Goal: Answer question/provide support: Share knowledge or assist other users

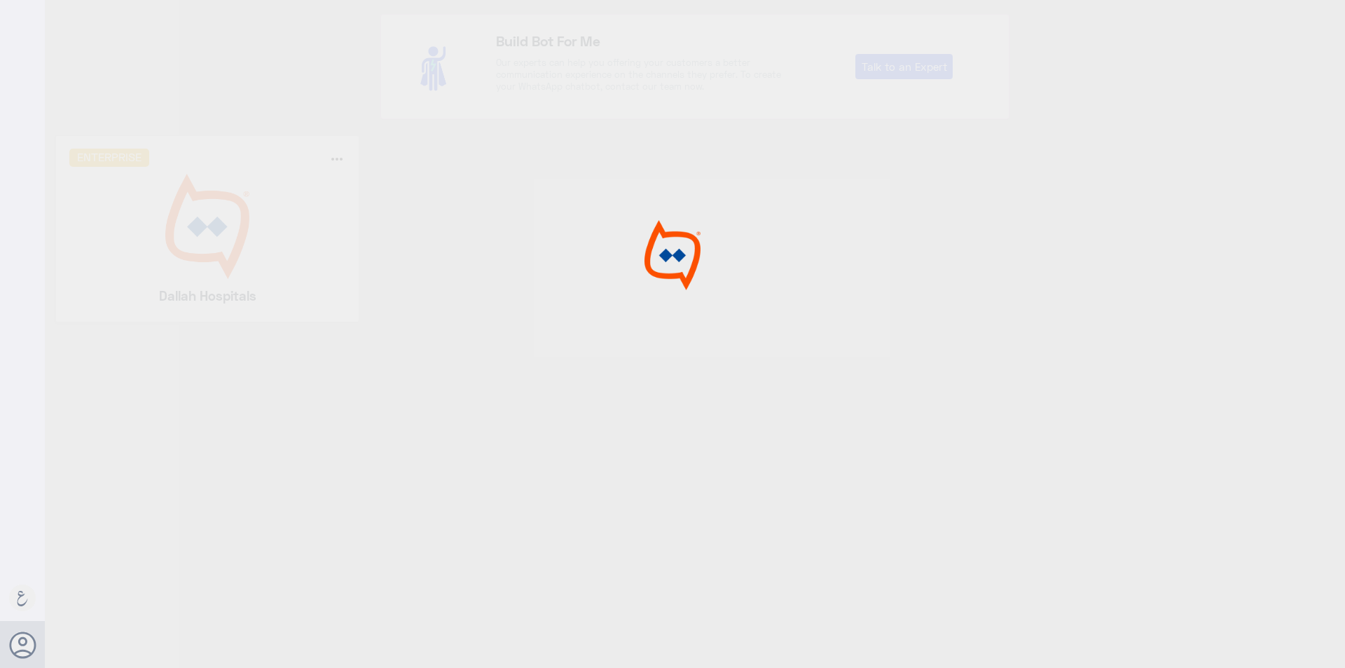
click at [295, 217] on div at bounding box center [672, 336] width 1345 height 672
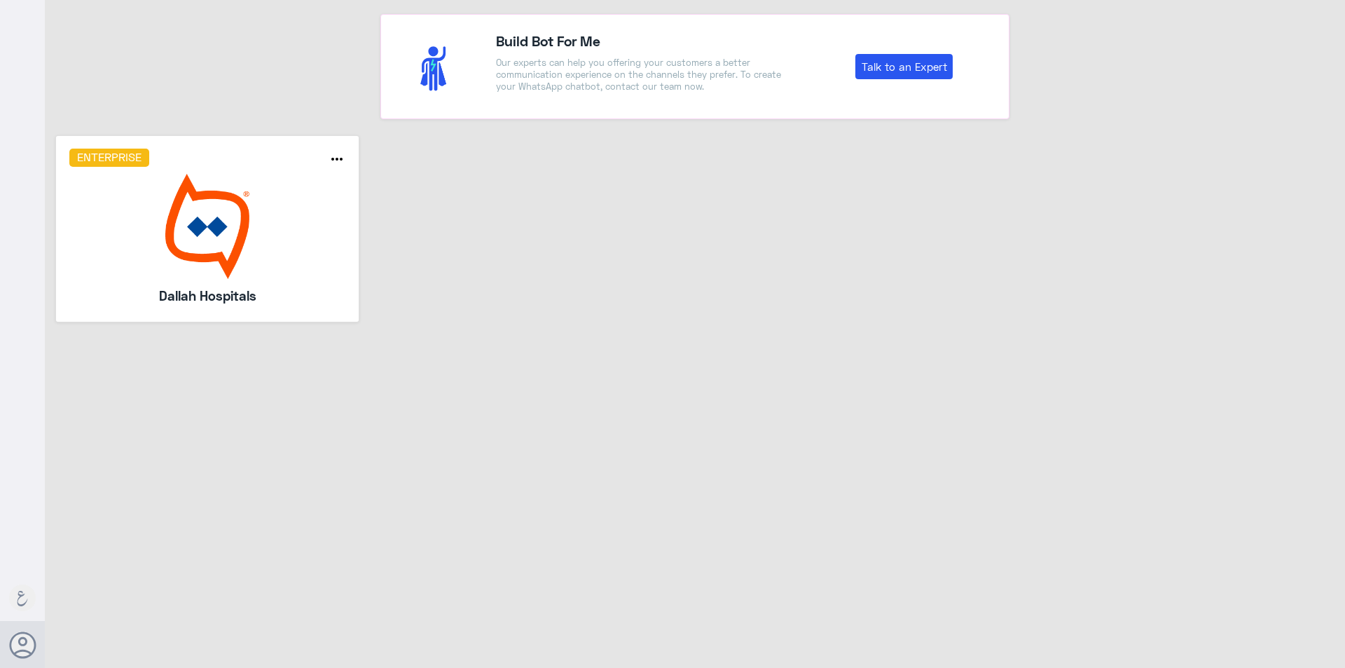
click at [295, 217] on img at bounding box center [207, 226] width 277 height 105
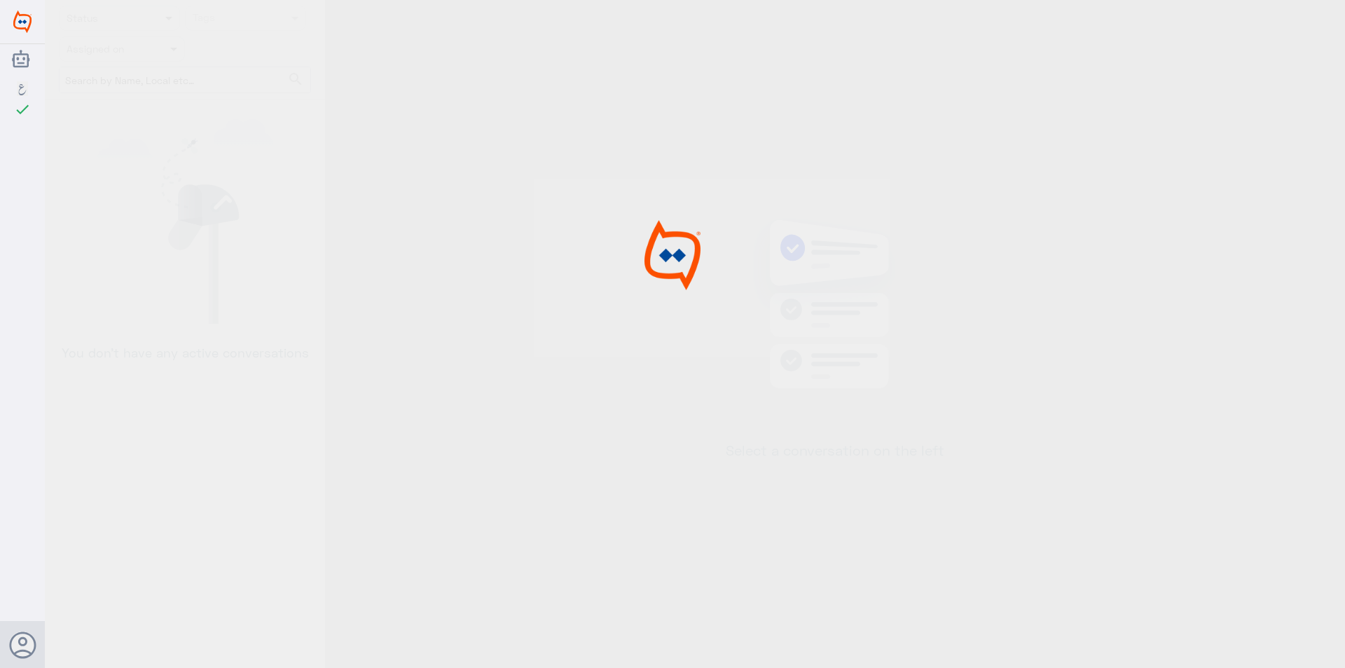
click at [295, 217] on div at bounding box center [672, 336] width 1345 height 672
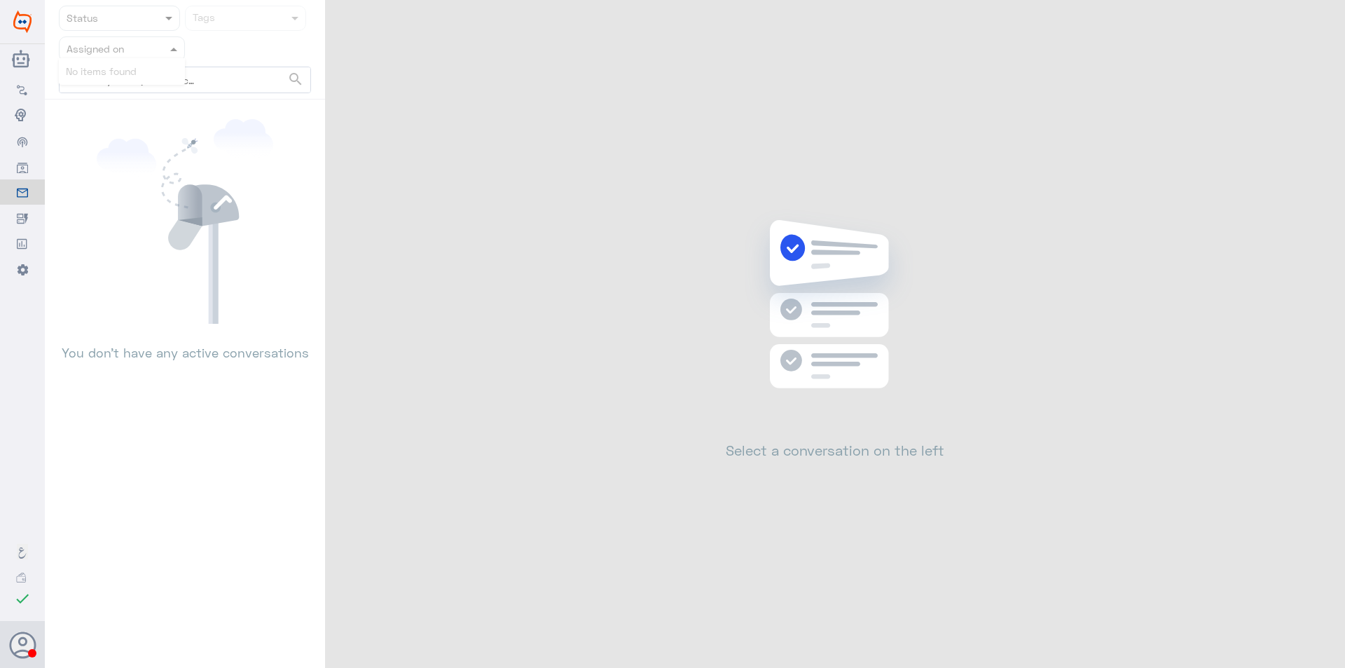
click at [161, 56] on div at bounding box center [122, 49] width 125 height 16
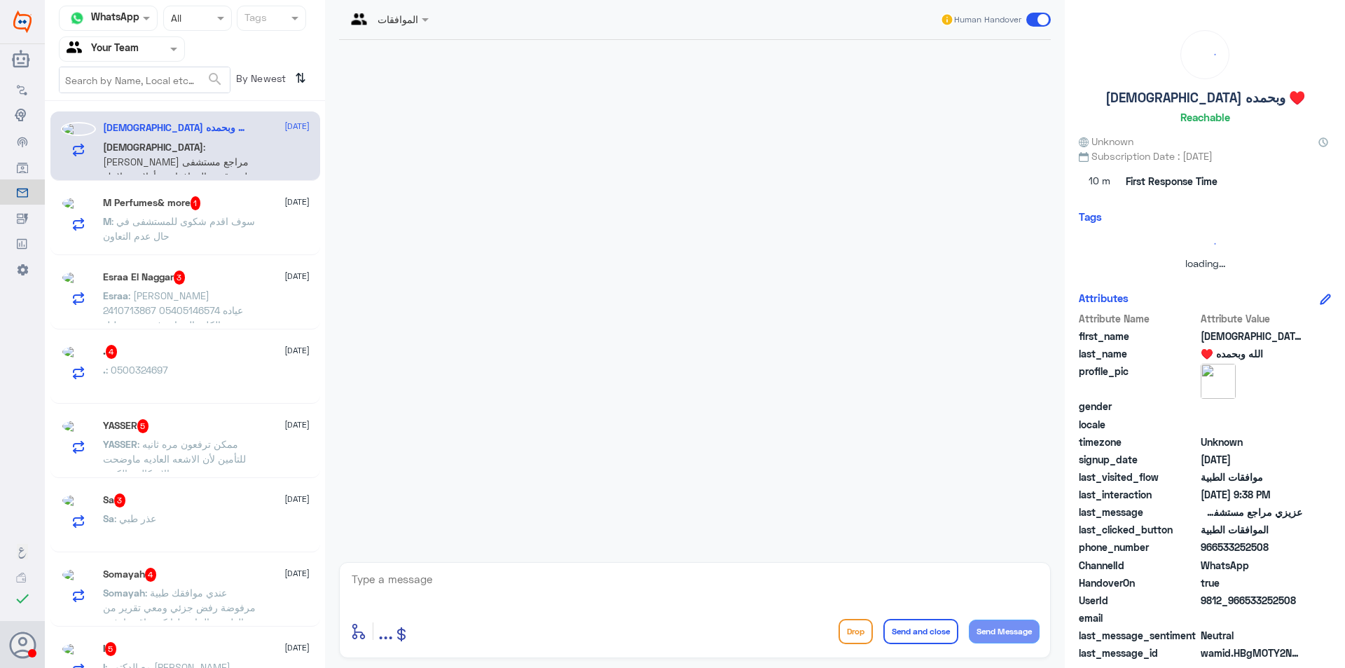
click at [160, 47] on div at bounding box center [122, 49] width 125 height 16
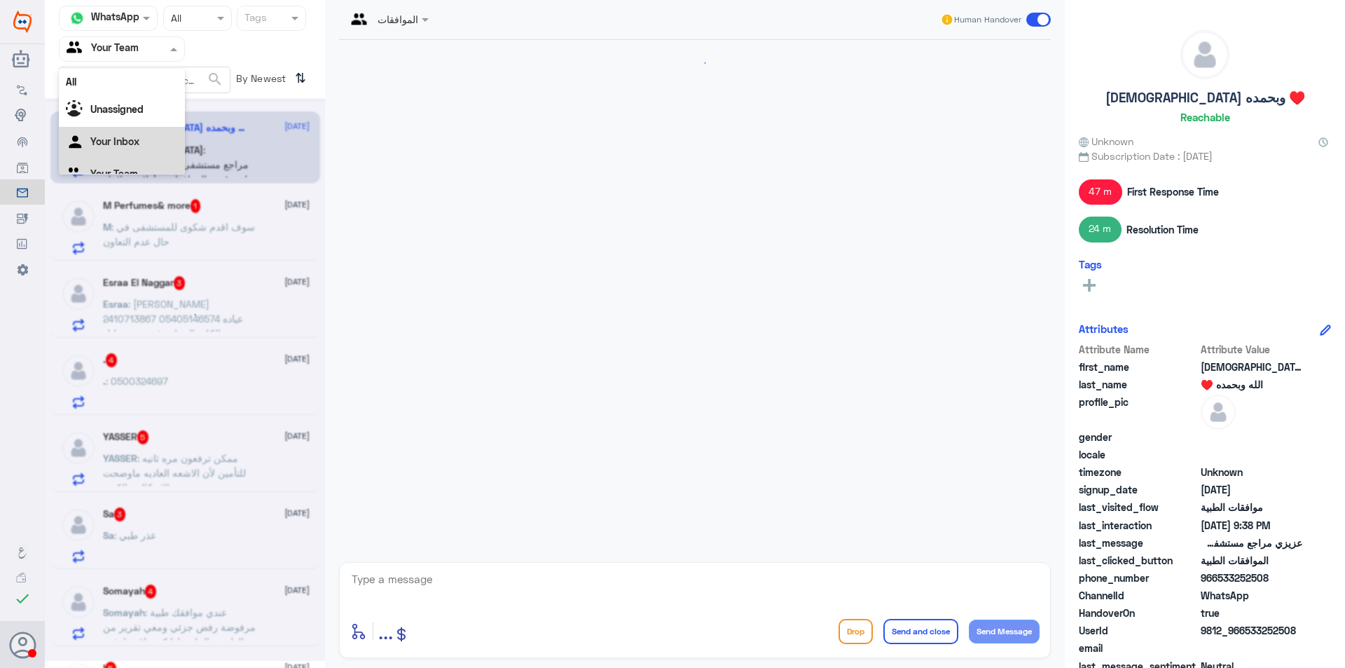
scroll to position [1216, 0]
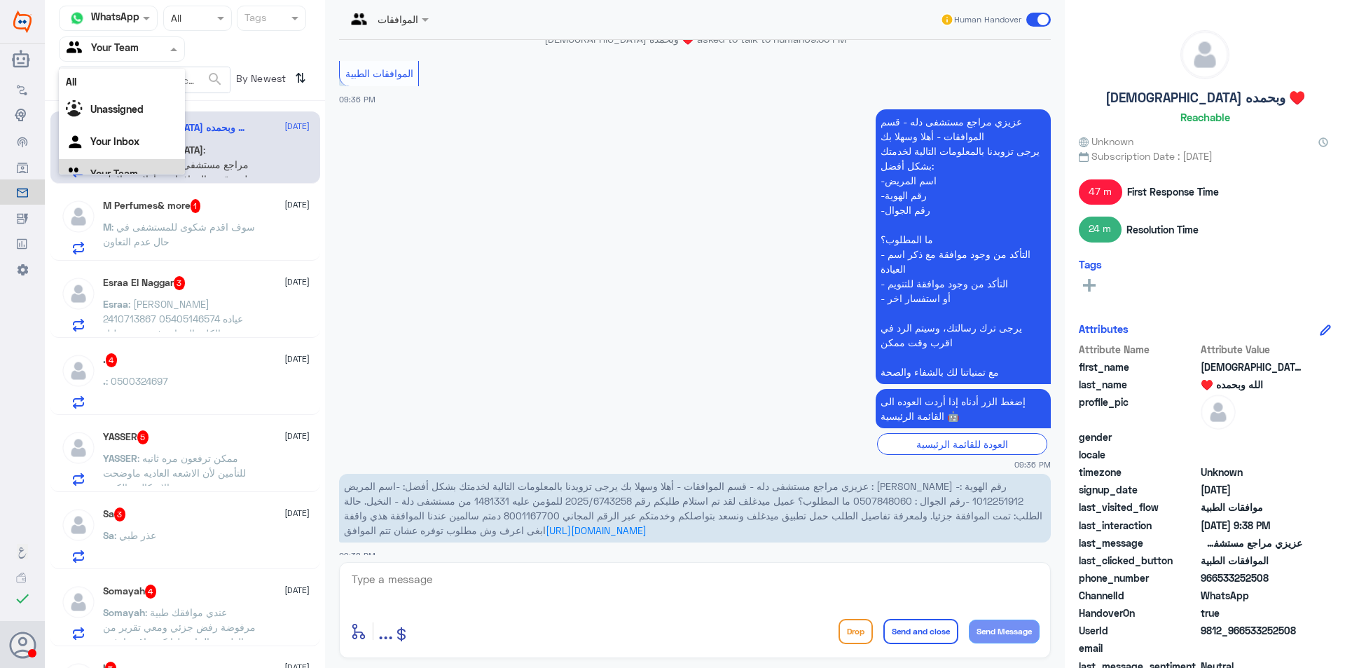
click at [156, 164] on div "Your Team" at bounding box center [122, 175] width 126 height 32
click at [212, 239] on p "M : سوف اقدم شكوى للمستشفى في حال عدم التعاون" at bounding box center [182, 236] width 158 height 35
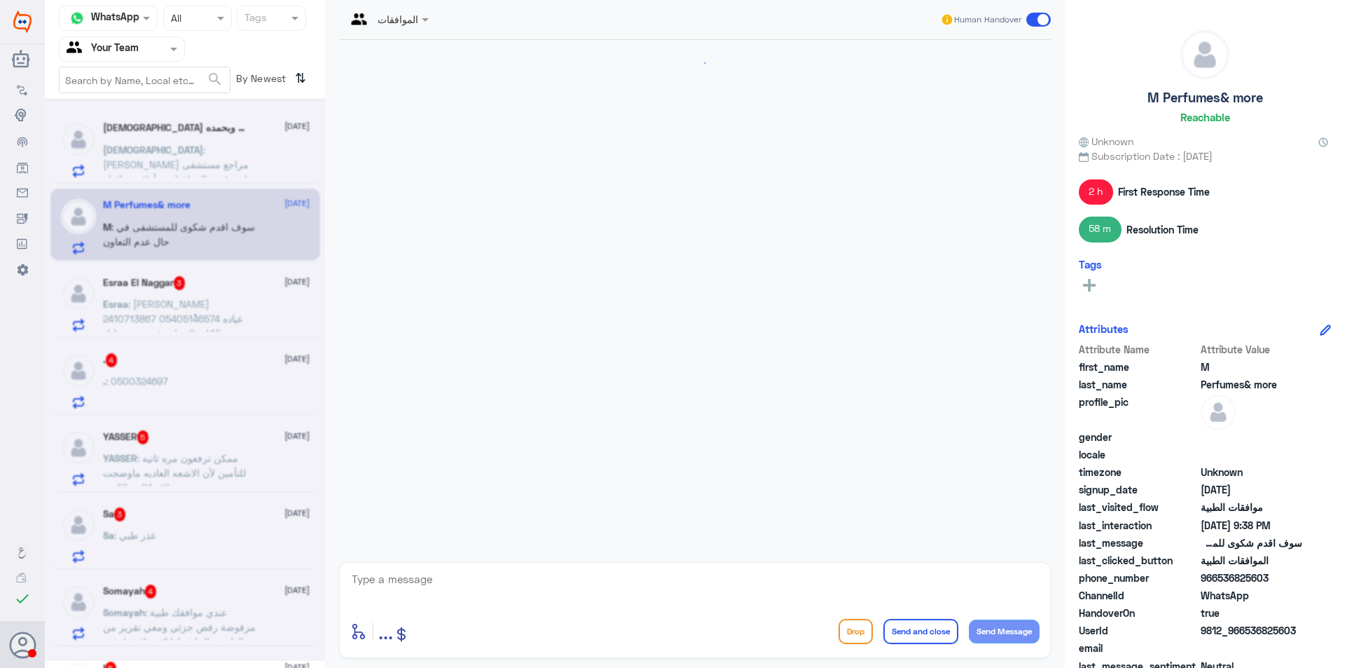
scroll to position [978, 0]
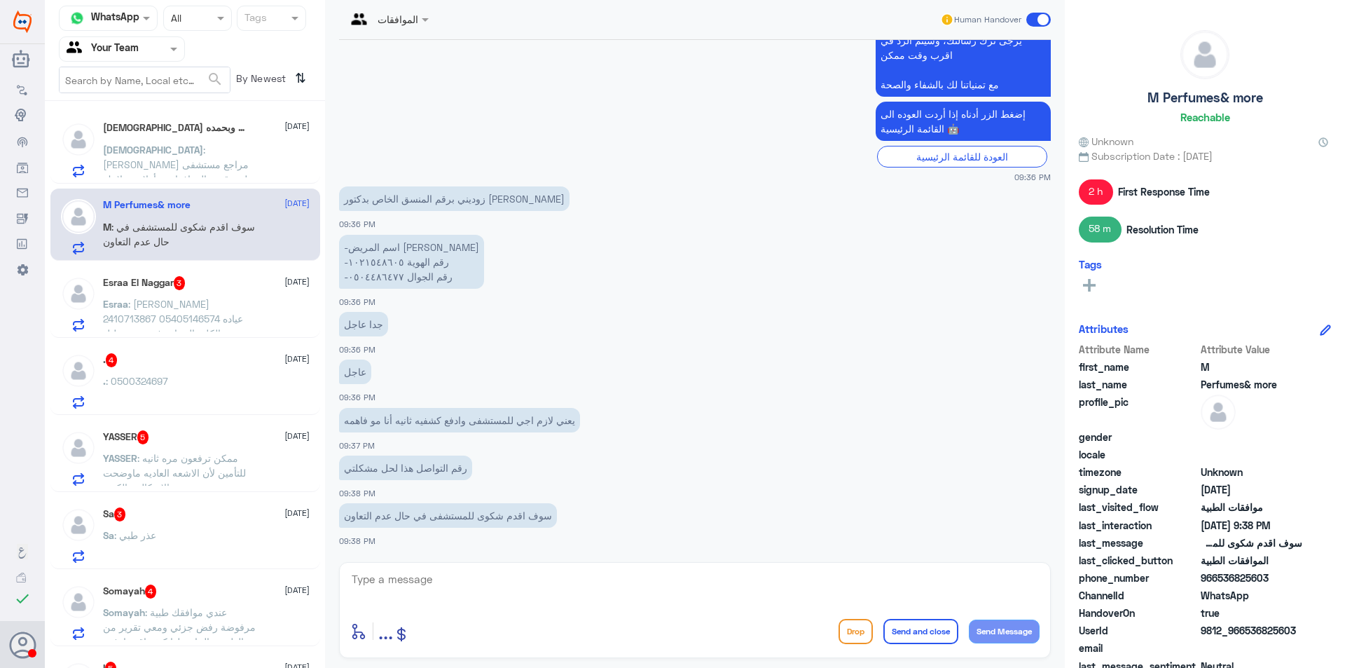
click at [363, 280] on p "-اسم المريض [PERSON_NAME] -رقم الهوية ١٠٢١٥٤٨٦٠٥ -رقم الجوال ٠٥٠٤٤٨٦٤٧٧" at bounding box center [411, 262] width 145 height 54
copy p "٠٥٠٤٤٨٦٤٧٧"
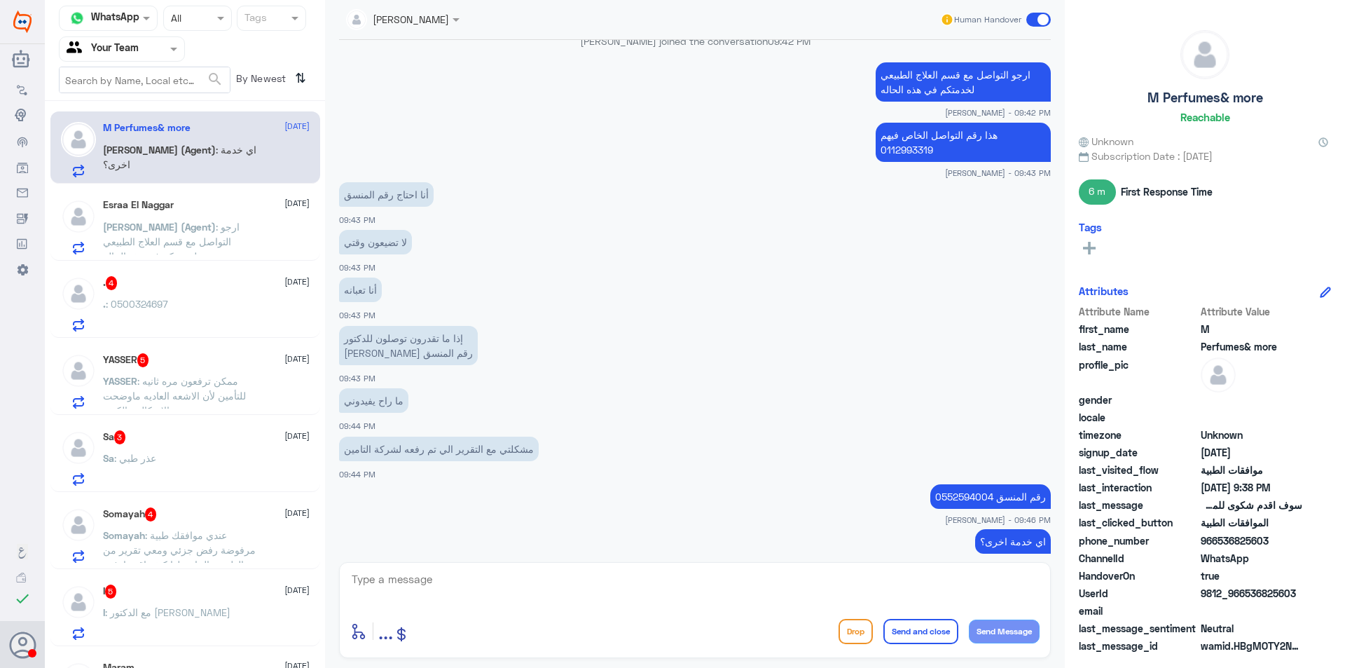
scroll to position [1419, 0]
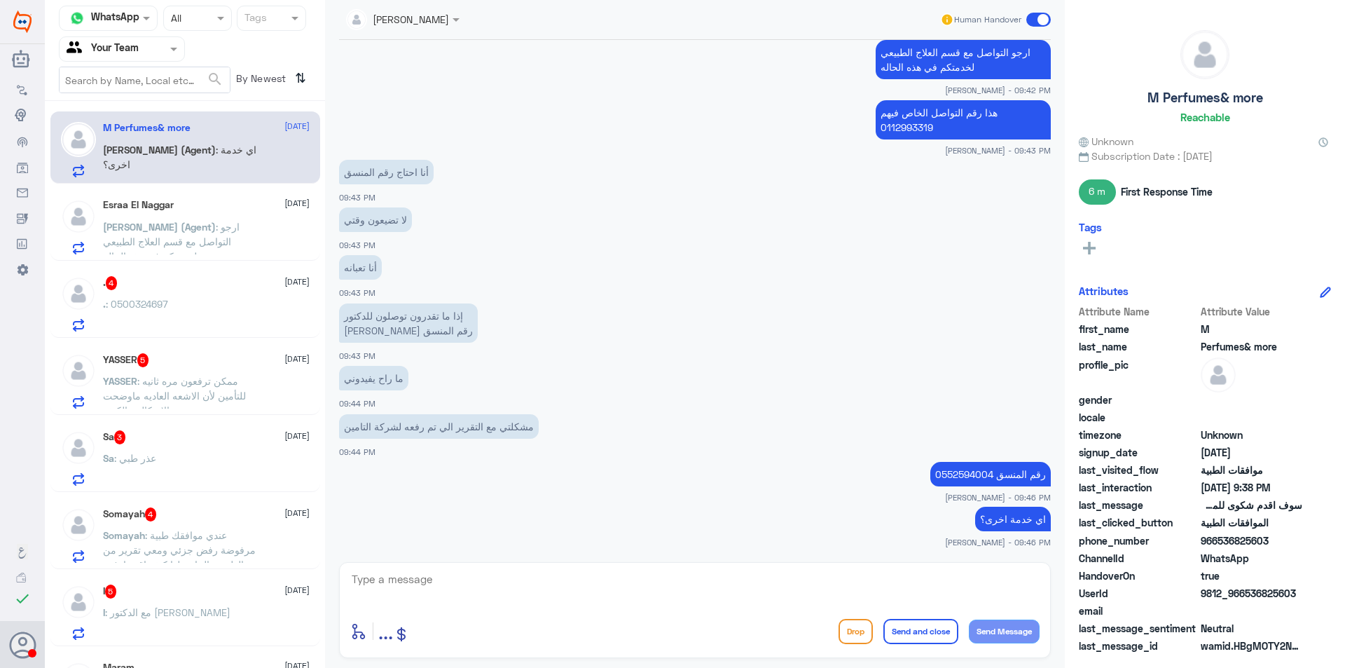
click at [588, 567] on div "enter flow name ... Drop Send and close Send Message" at bounding box center [695, 610] width 712 height 96
click at [609, 581] on textarea at bounding box center [694, 587] width 689 height 34
type textarea "ي"
type textarea "عزيزتي مثل"
click at [1032, 584] on textarea "عزيزتي مثل" at bounding box center [694, 587] width 689 height 34
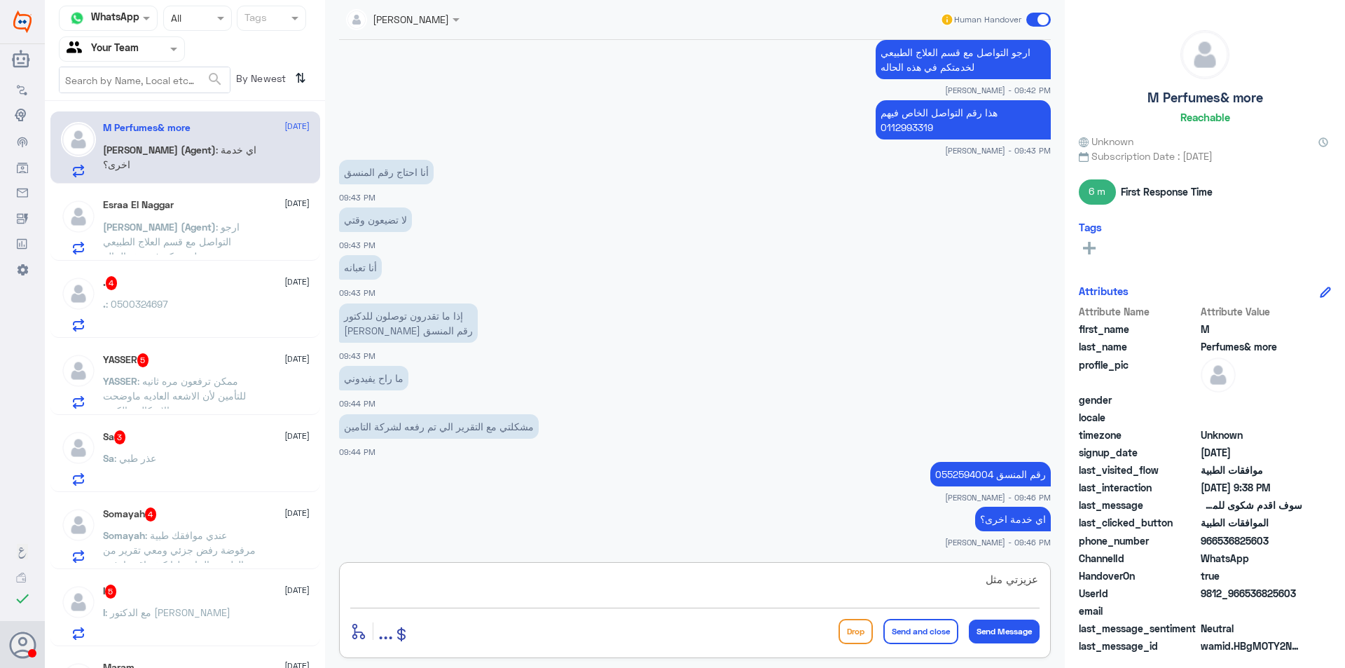
click at [1032, 584] on textarea "عزيزتي مثل" at bounding box center [694, 587] width 689 height 34
click at [209, 237] on span ": ارجو التواصل مع قسم العلاج الطبيعي لخدمتكم في هذه الحاله" at bounding box center [171, 241] width 137 height 41
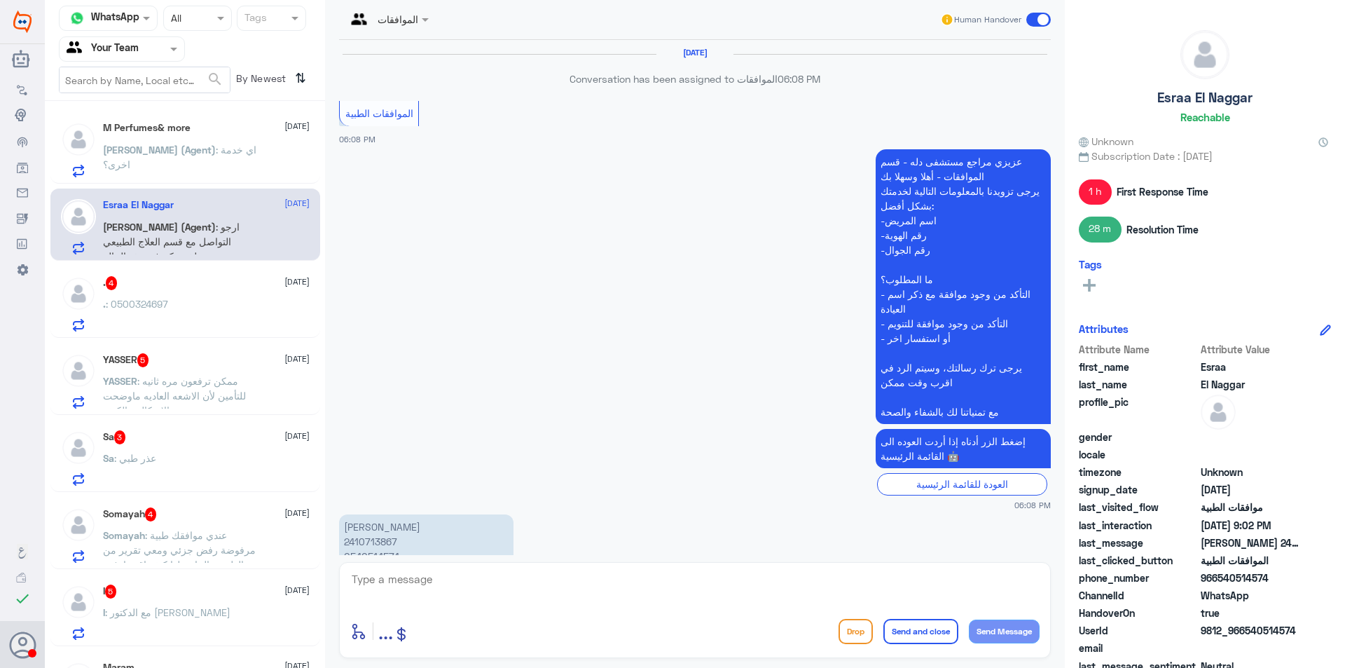
scroll to position [1302, 0]
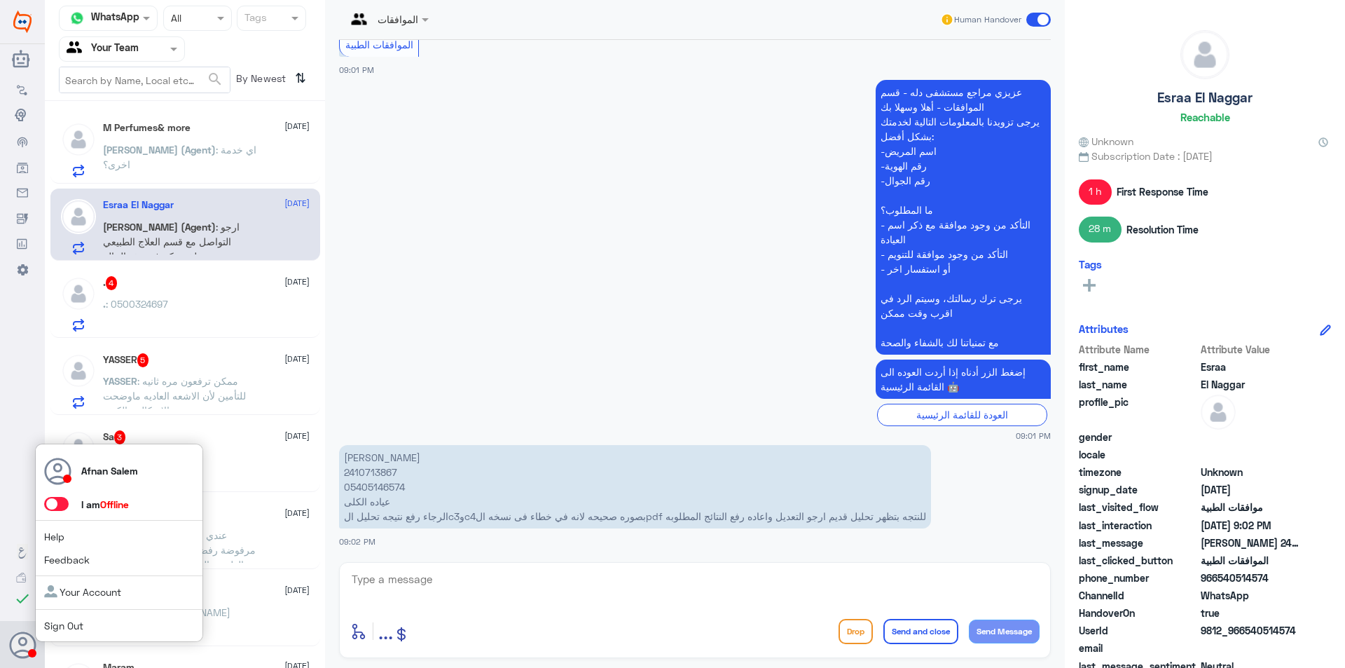
click at [56, 630] on link "Sign Out" at bounding box center [63, 625] width 39 height 12
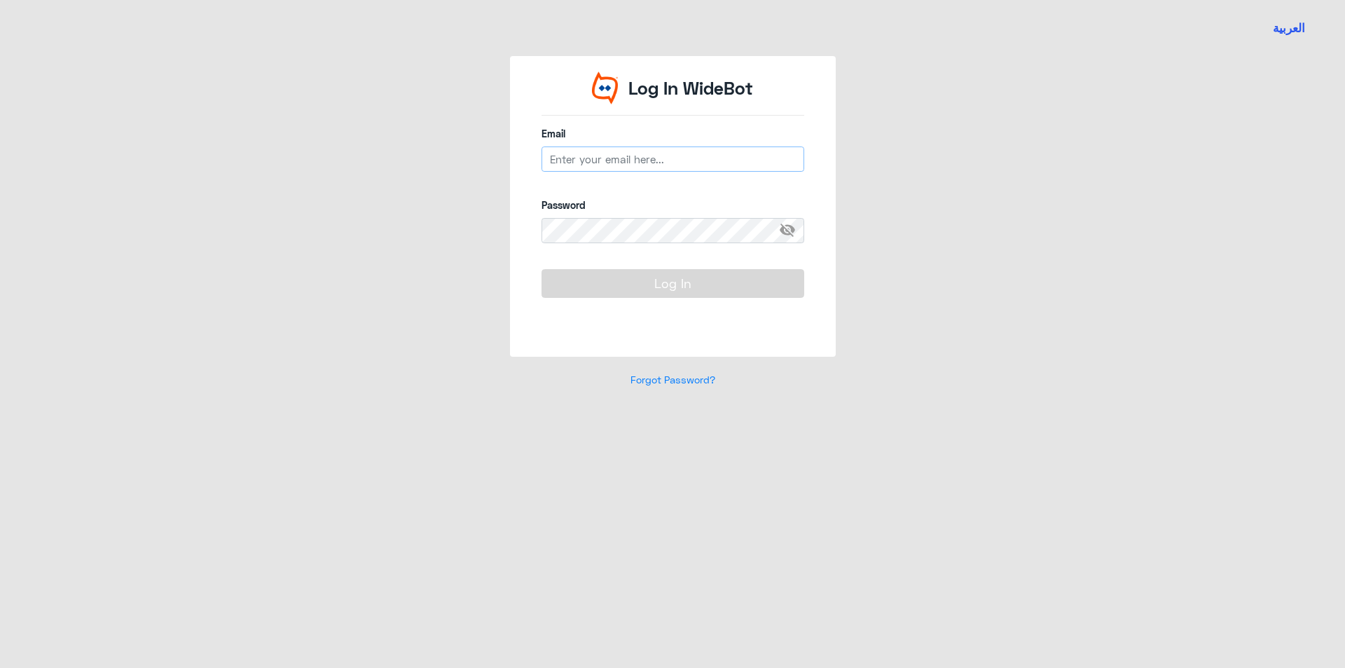
type input "[EMAIL_ADDRESS][DOMAIN_NAME]"
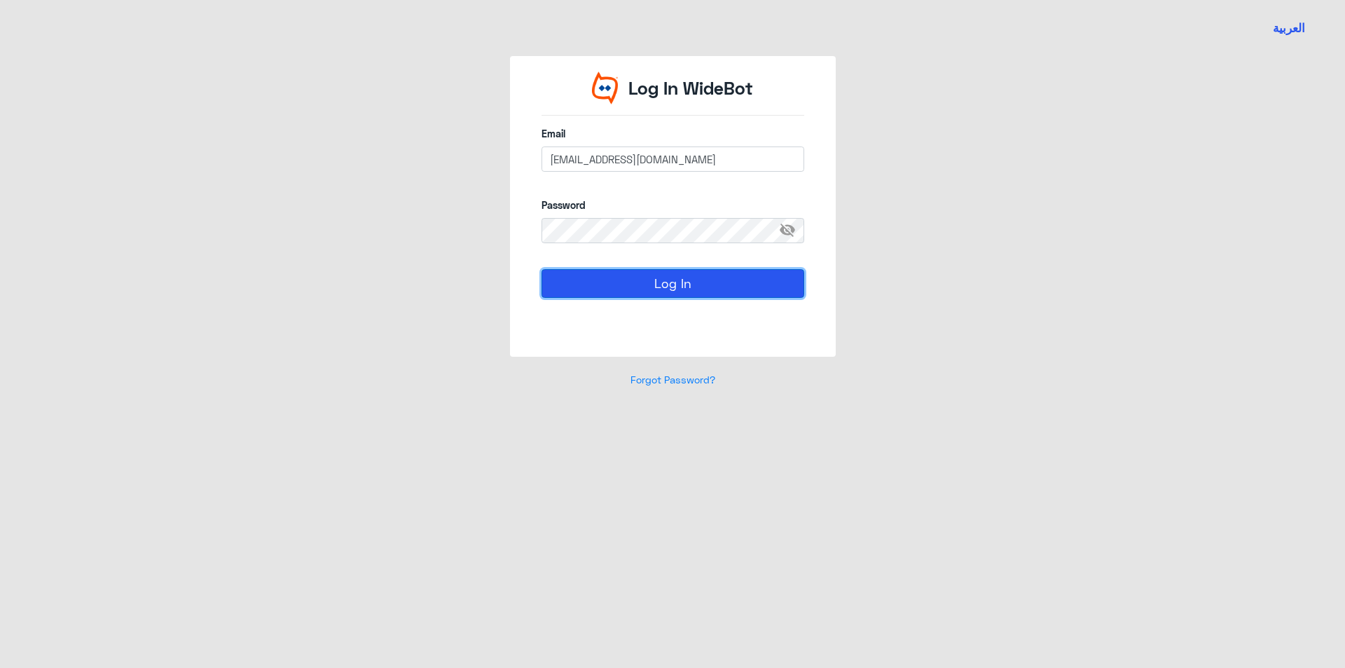
click at [699, 273] on button "Log In" at bounding box center [673, 283] width 263 height 28
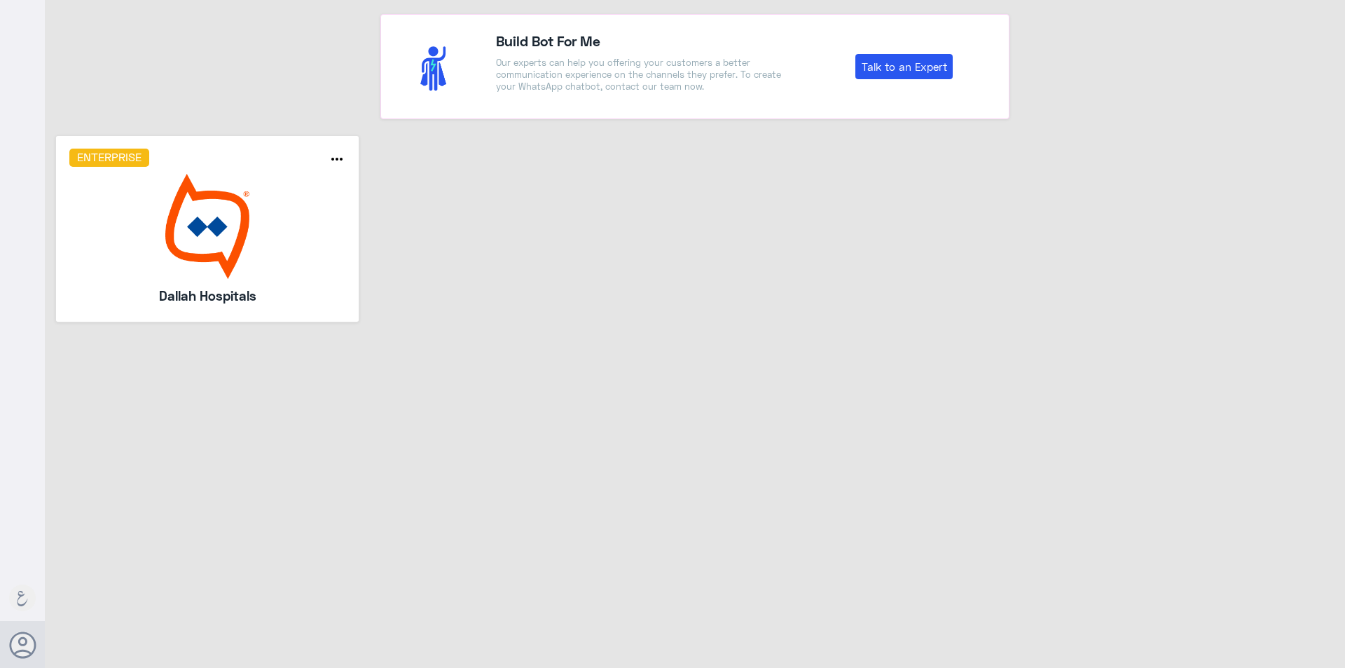
click at [198, 286] on h5 "Dallah Hospitals" at bounding box center [207, 296] width 202 height 20
click at [205, 242] on img at bounding box center [207, 226] width 277 height 105
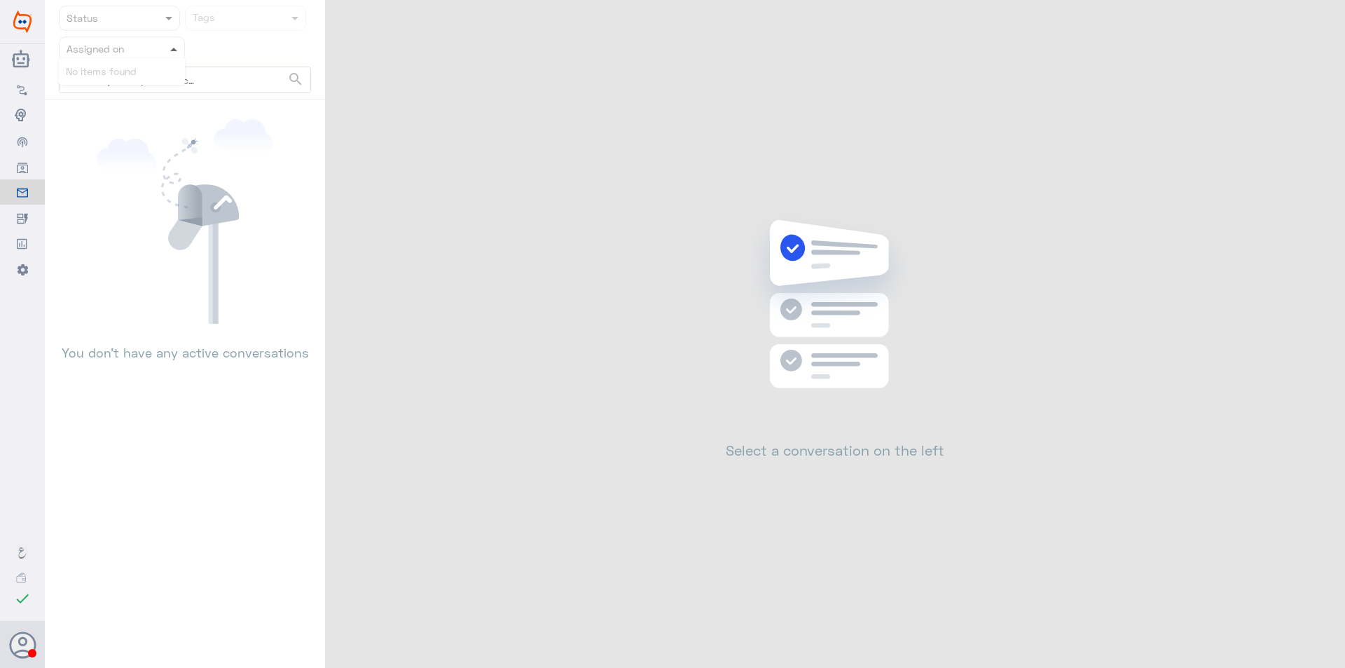
click at [172, 48] on span at bounding box center [173, 50] width 7 height 4
click at [258, 46] on div "Assigned on" at bounding box center [185, 48] width 252 height 25
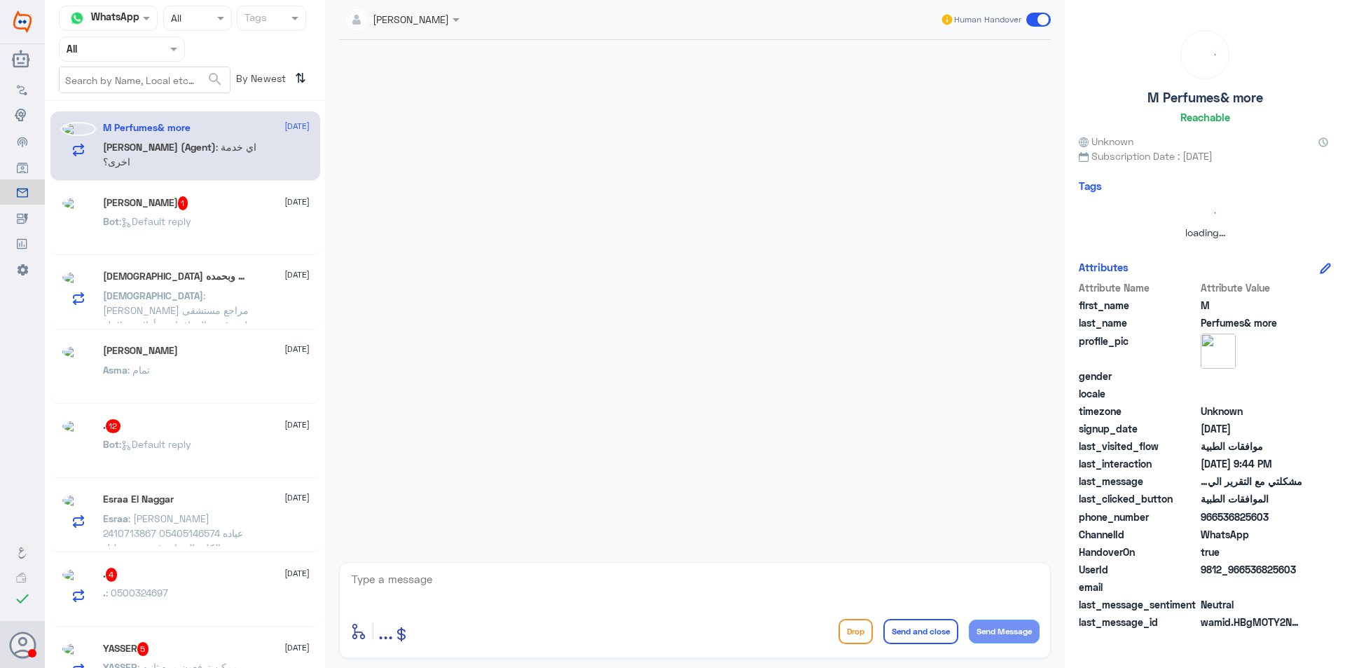
click at [165, 53] on div at bounding box center [122, 49] width 125 height 16
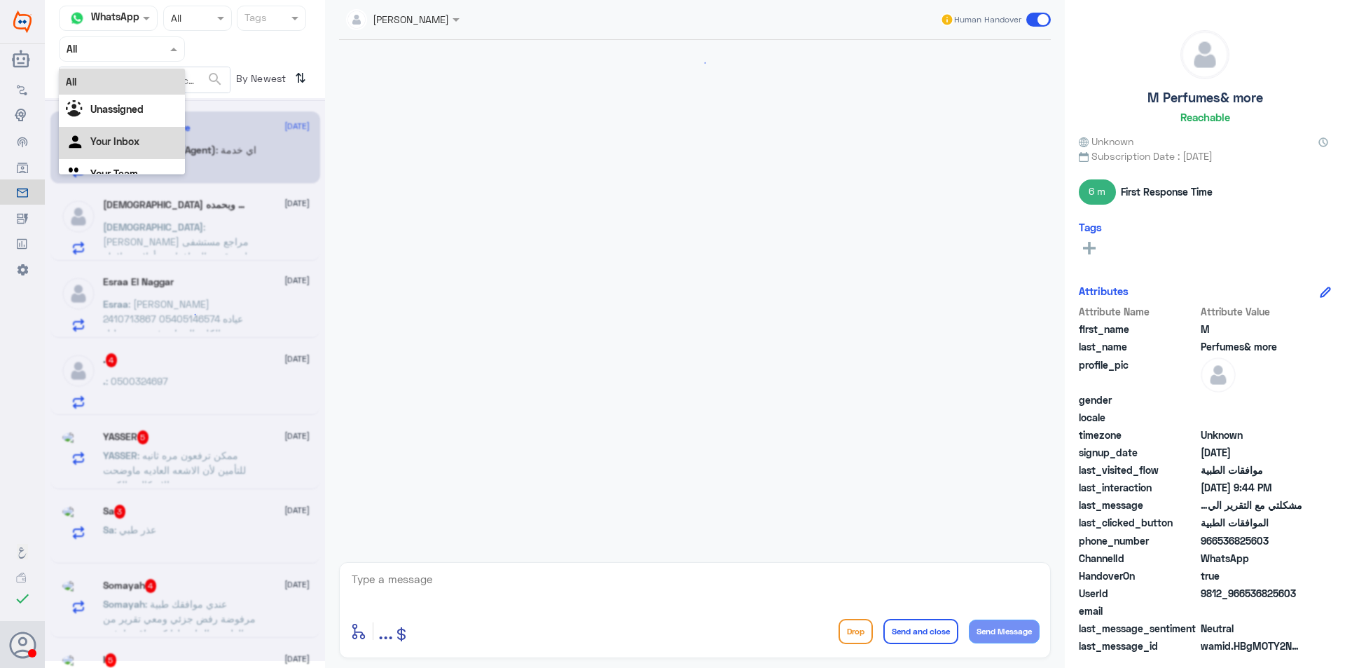
scroll to position [835, 0]
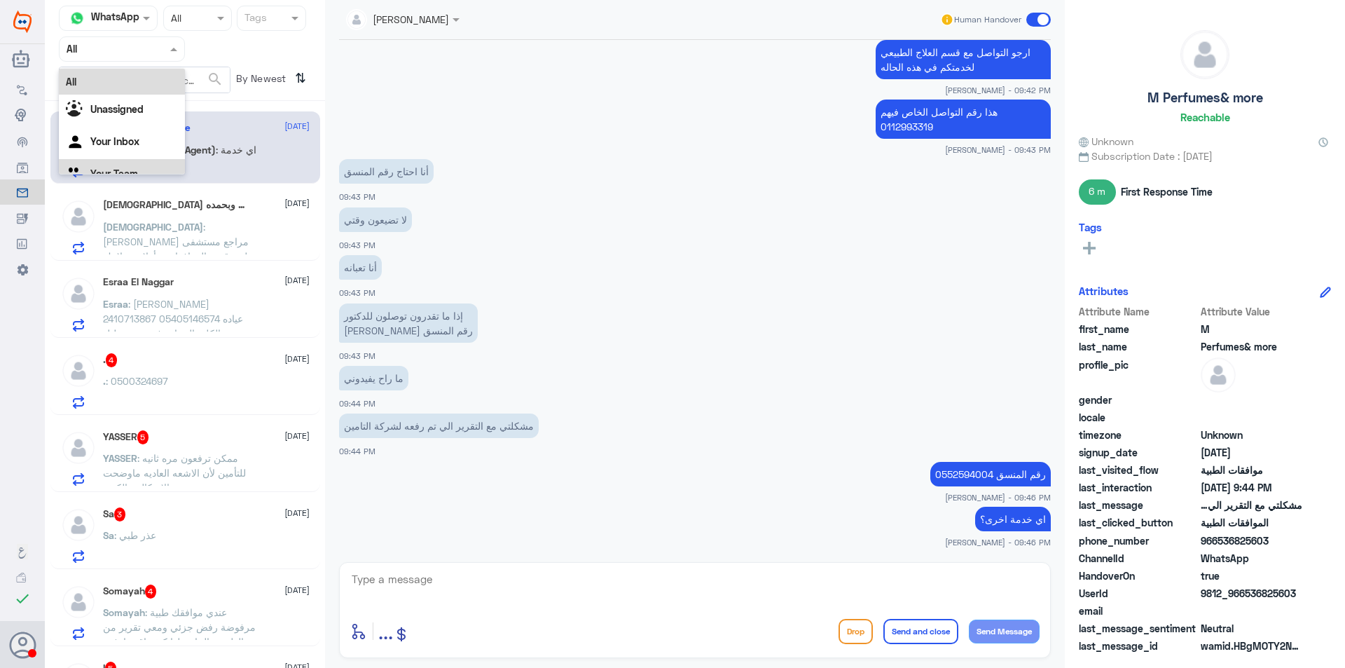
click at [153, 169] on div "Your Team" at bounding box center [122, 175] width 126 height 32
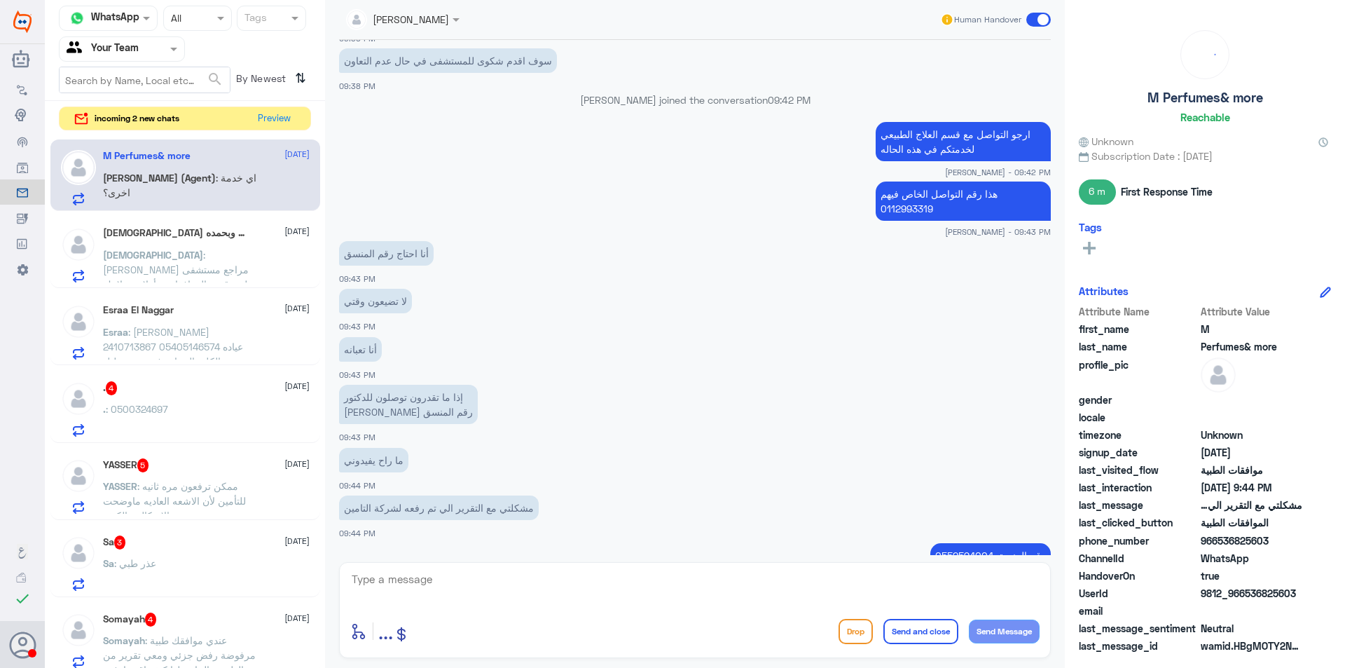
scroll to position [2002, 0]
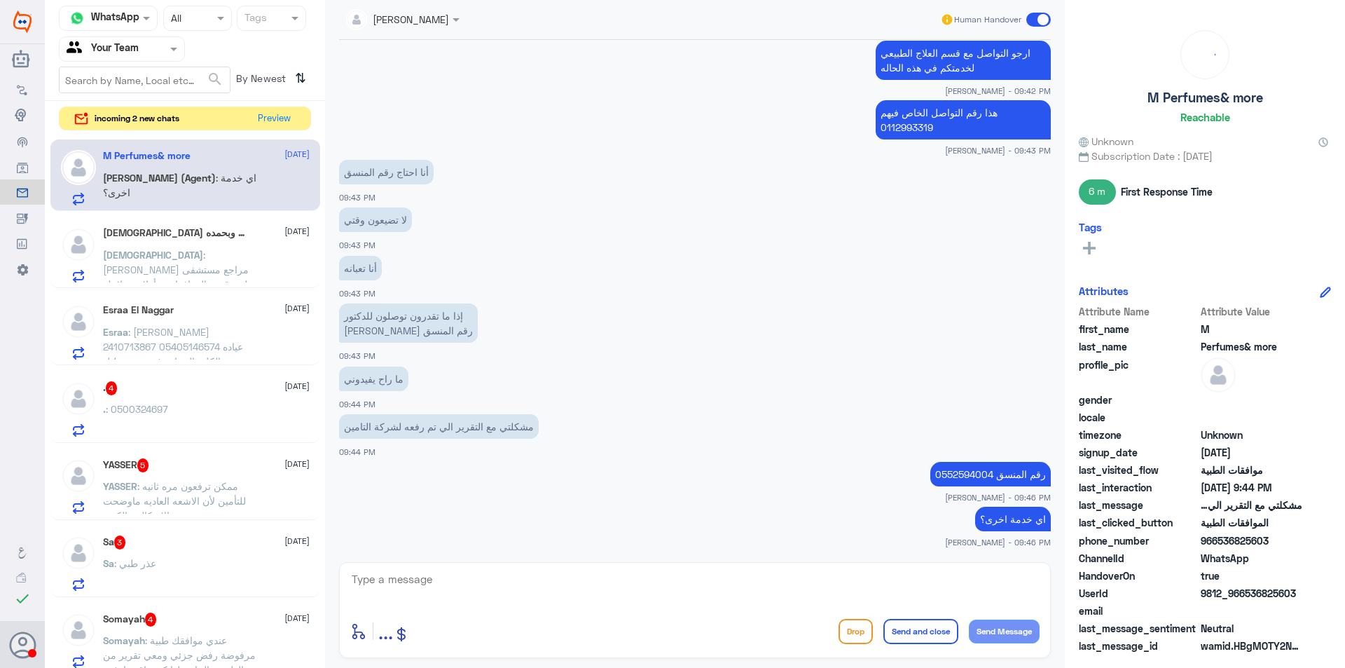
click at [191, 249] on span ": [PERSON_NAME] مراجع مستشفى دله - قسم الموافقات - أهلا وسهلا بك يرجى تزويدنا ب…" at bounding box center [182, 380] width 158 height 262
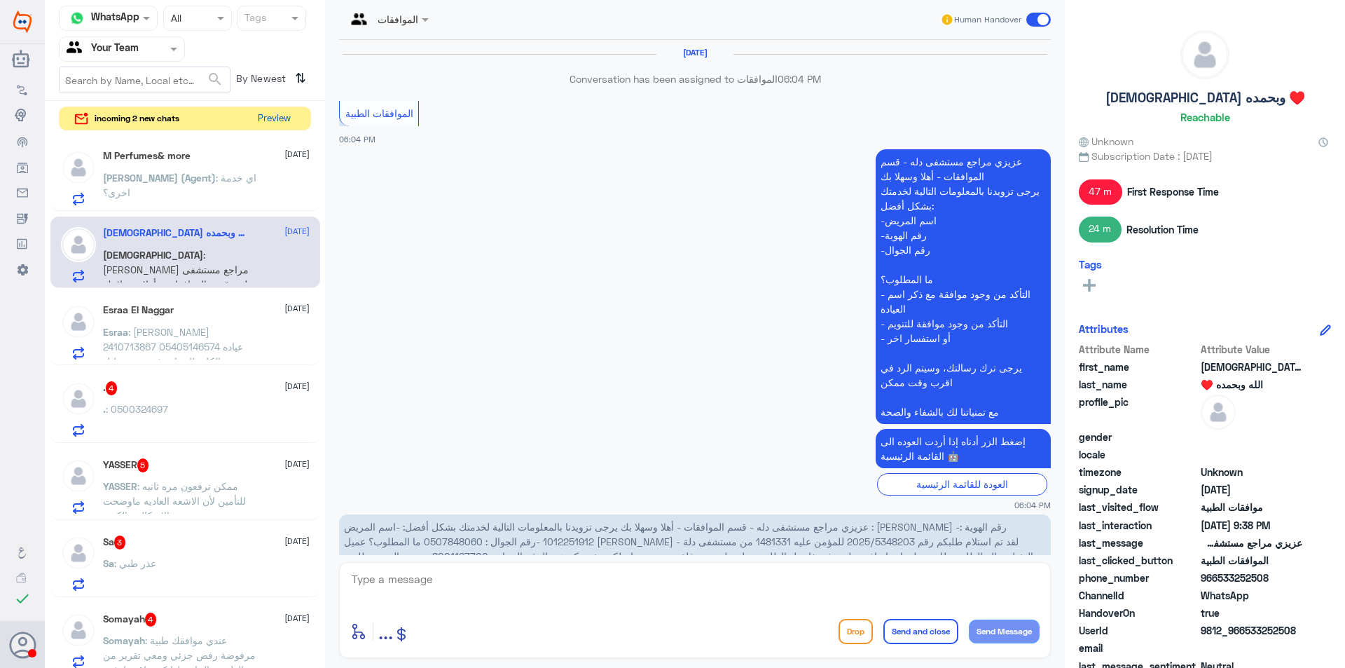
scroll to position [1216, 0]
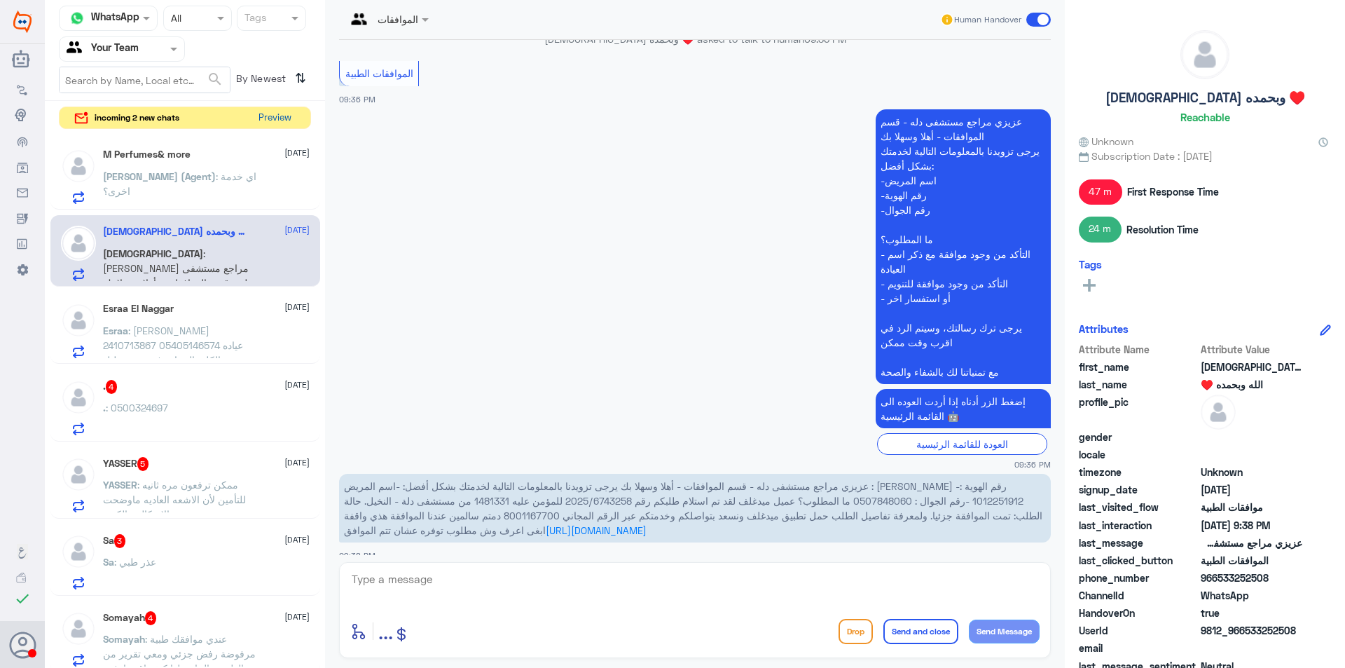
click at [285, 118] on button "Preview" at bounding box center [274, 118] width 43 height 22
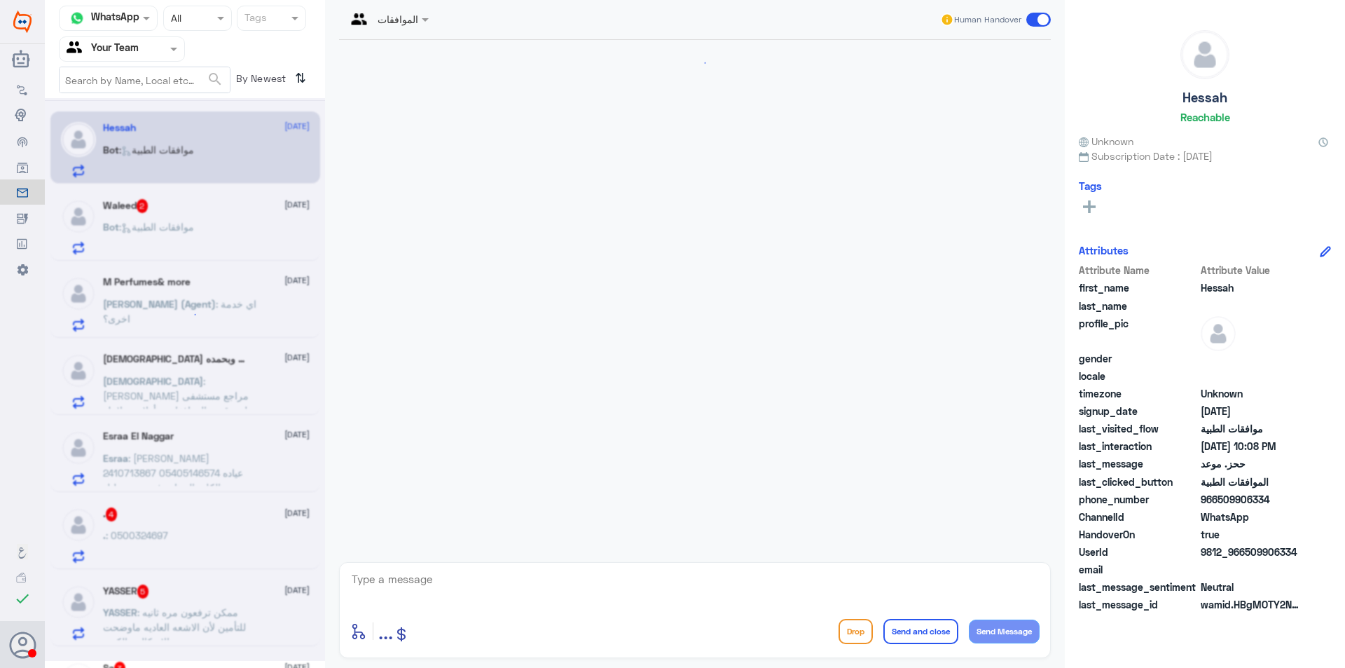
scroll to position [1251, 0]
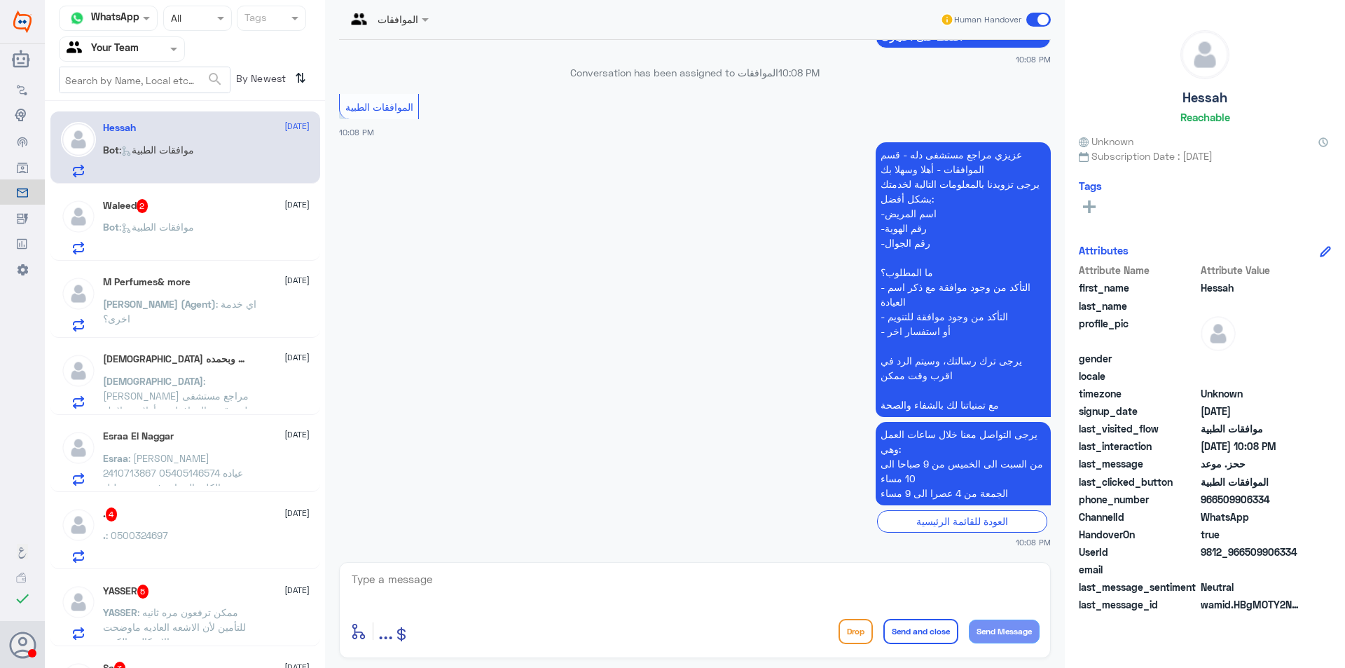
drag, startPoint x: 259, startPoint y: 292, endPoint x: 259, endPoint y: 309, distance: 16.8
drag, startPoint x: 259, startPoint y: 309, endPoint x: 226, endPoint y: 308, distance: 33.6
click at [226, 308] on span ": اي خدمة اخرى؟" at bounding box center [179, 311] width 153 height 27
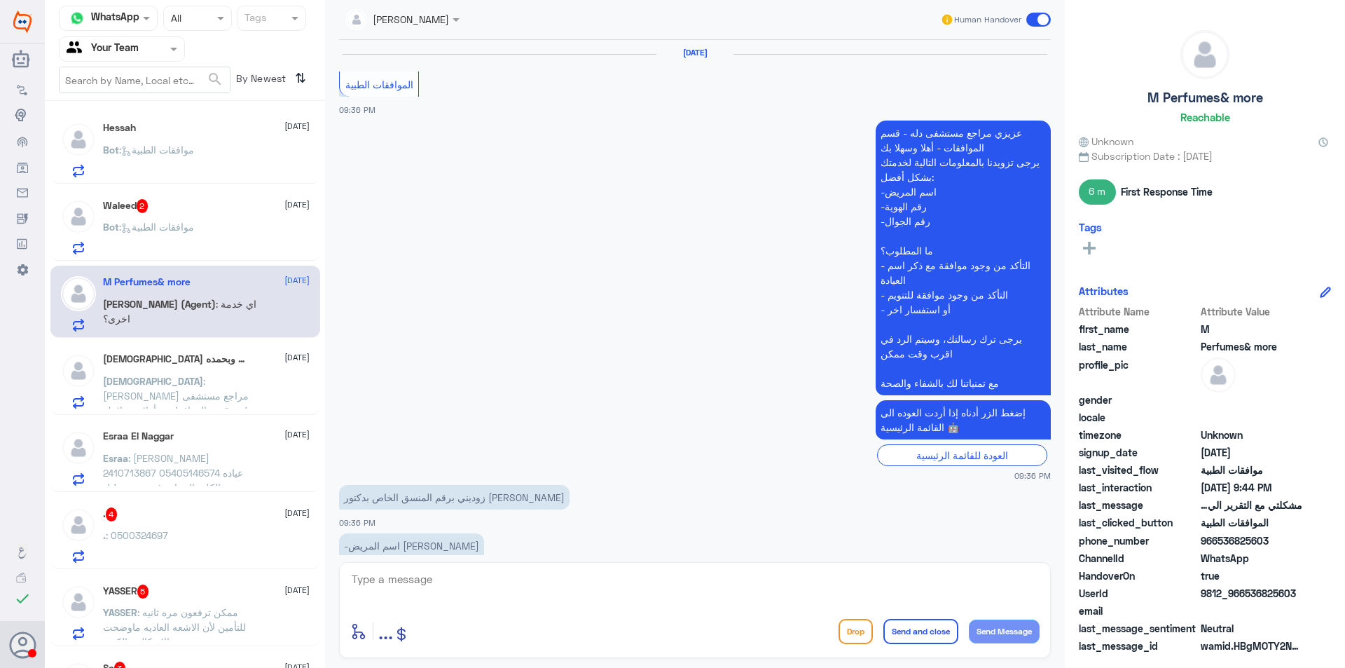
scroll to position [835, 0]
